Goal: Transaction & Acquisition: Purchase product/service

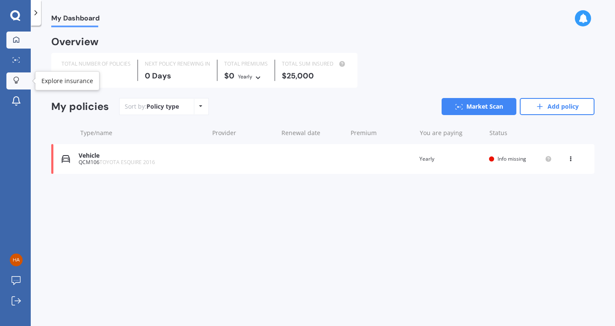
click at [16, 81] on icon at bounding box center [16, 80] width 6 height 7
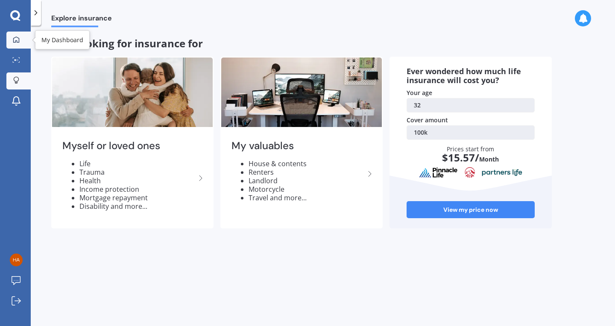
click at [14, 41] on icon at bounding box center [16, 39] width 6 height 6
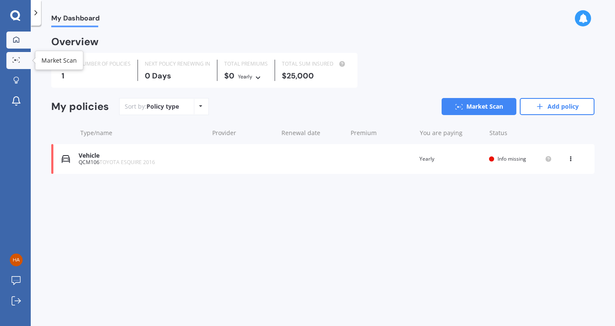
click at [17, 62] on icon at bounding box center [16, 60] width 8 height 6
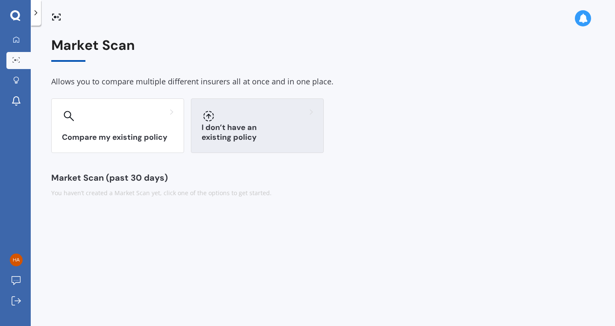
click at [244, 135] on h3 "I don’t have an existing policy" at bounding box center [256, 133] width 111 height 20
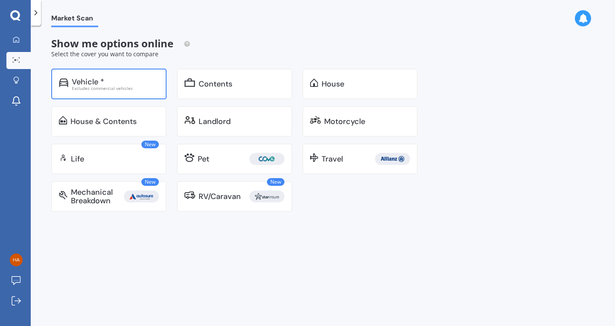
click at [127, 83] on div "Vehicle *" at bounding box center [115, 82] width 87 height 9
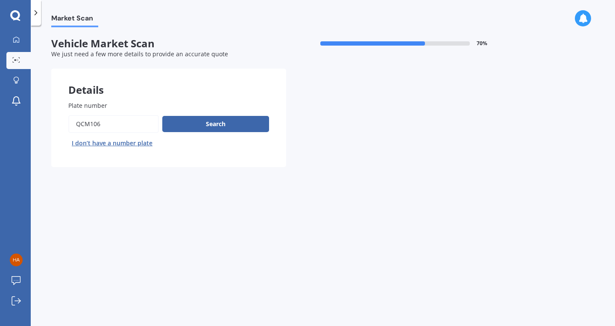
click at [112, 149] on button "I don’t have a number plate" at bounding box center [111, 144] width 87 height 14
select select "06"
select select "10"
select select "1993"
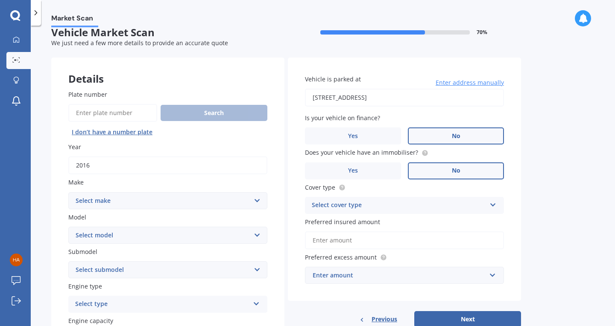
scroll to position [12, 0]
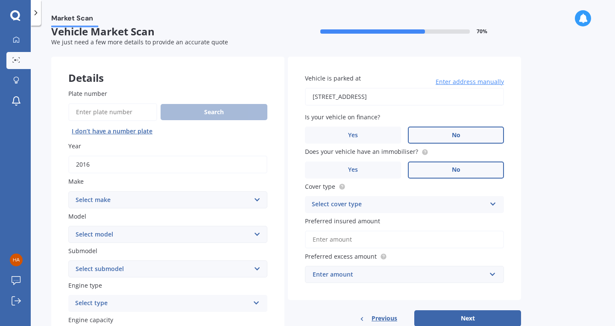
click at [112, 163] on input "2016" at bounding box center [167, 165] width 199 height 18
click at [133, 201] on select "Select make AC ALFA ROMEO ASTON [PERSON_NAME] AUDI AUSTIN BEDFORD Bentley BMW B…" at bounding box center [167, 200] width 199 height 17
select select "HONDA"
click at [68, 192] on select "Select make AC ALFA ROMEO ASTON [PERSON_NAME] AUDI AUSTIN BEDFORD Bentley BMW B…" at bounding box center [167, 200] width 199 height 17
click at [102, 169] on input "2016" at bounding box center [167, 165] width 199 height 18
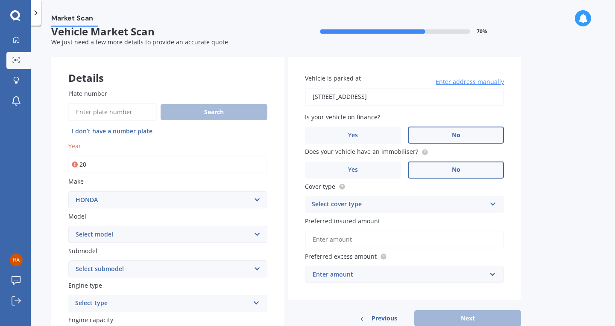
type input "2"
type input "2022"
click at [104, 218] on label "Model" at bounding box center [165, 216] width 195 height 9
click at [104, 226] on select "Select model Accord Acty Acura Airwave Ascot Avancier Beat Capa City Civic Conc…" at bounding box center [167, 234] width 199 height 17
click at [103, 232] on select "Select model Accord Acty Acura Airwave Ascot Avancier Beat Capa City Civic Conc…" at bounding box center [167, 234] width 199 height 17
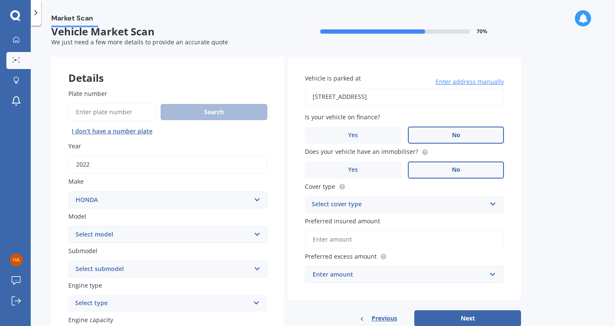
click at [47, 214] on div "Market Scan Vehicle Market Scan 70 % We just need a few more details to provide…" at bounding box center [323, 177] width 584 height 301
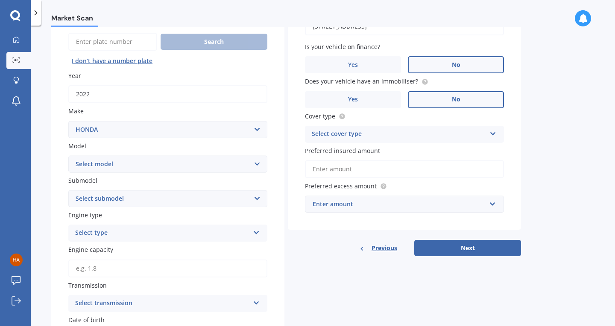
scroll to position [0, 0]
